Goal: Complete application form: Complete application form

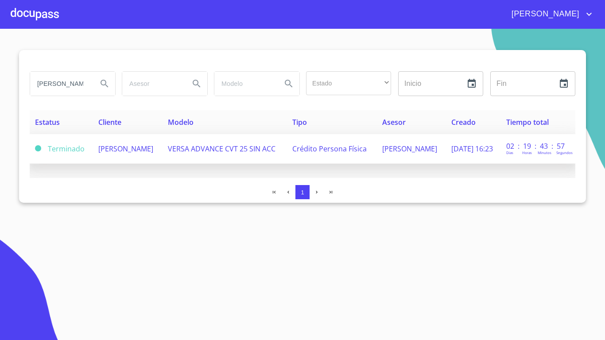
click at [116, 147] on span "[PERSON_NAME]" at bounding box center [125, 149] width 55 height 10
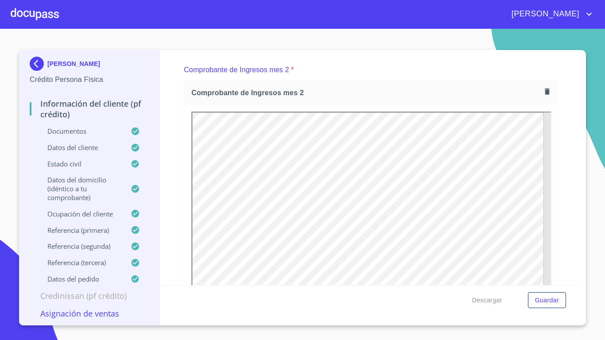
scroll to position [1107, 0]
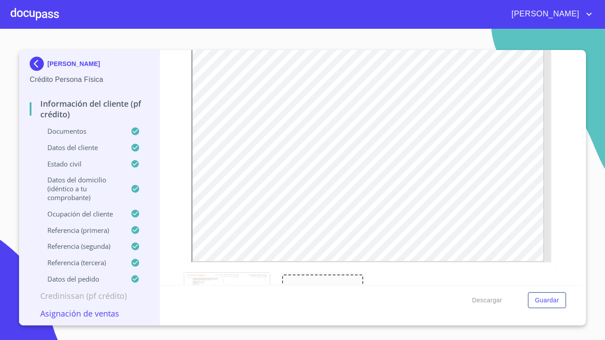
click at [90, 314] on p "Asignación de Ventas" at bounding box center [89, 313] width 119 height 11
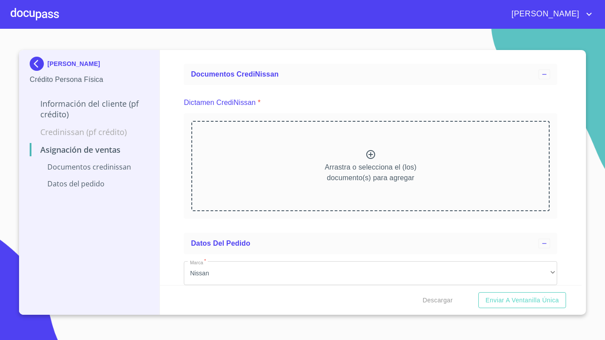
scroll to position [0, 0]
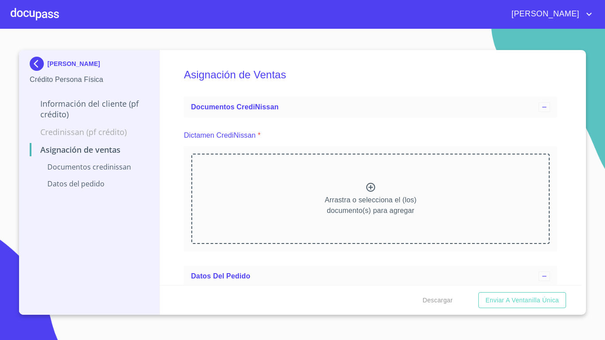
click at [93, 95] on div "Información del cliente (PF crédito) Credinissan (PF crédito) Asignación de Ven…" at bounding box center [89, 144] width 119 height 104
click at [95, 100] on p "Información del cliente (PF crédito)" at bounding box center [89, 108] width 119 height 21
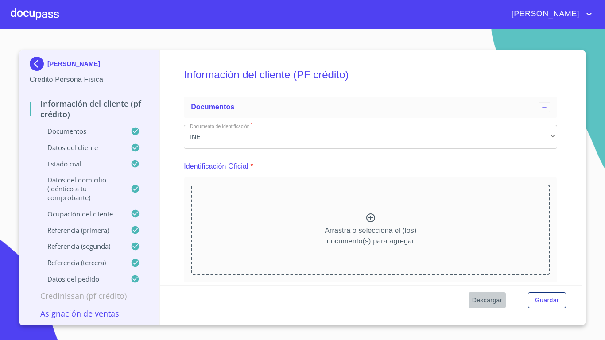
click at [490, 302] on span "Descargar" at bounding box center [487, 300] width 30 height 11
